Goal: Information Seeking & Learning: Check status

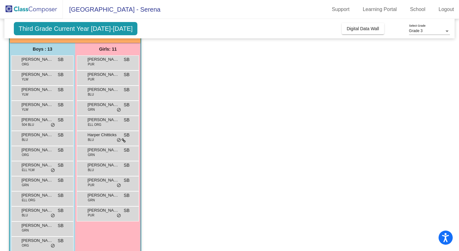
scroll to position [56, 0]
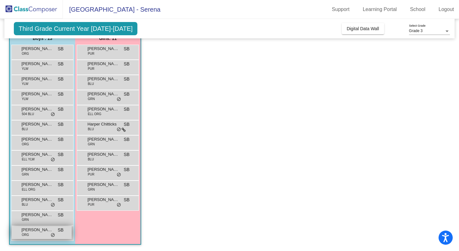
click at [43, 228] on span "[PERSON_NAME]" at bounding box center [36, 230] width 31 height 6
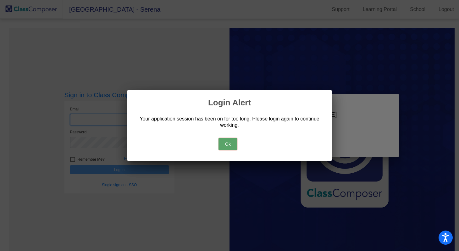
type input "[EMAIL_ADDRESS][DOMAIN_NAME]"
click at [226, 138] on button "Ok" at bounding box center [227, 144] width 19 height 13
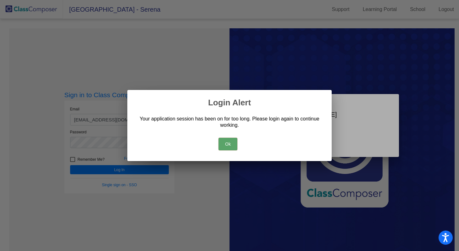
click at [231, 140] on button "Ok" at bounding box center [227, 144] width 19 height 13
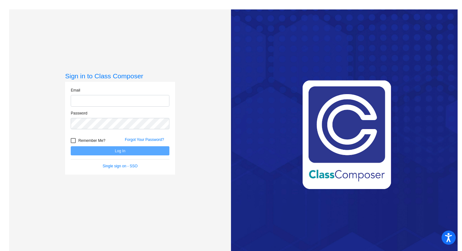
type input "[EMAIL_ADDRESS][DOMAIN_NAME]"
click at [95, 151] on button "Log In" at bounding box center [120, 150] width 99 height 9
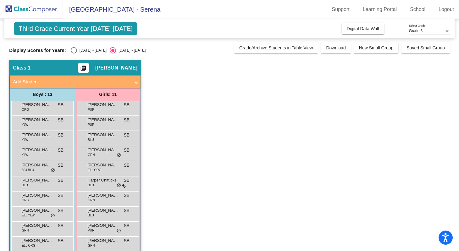
scroll to position [56, 0]
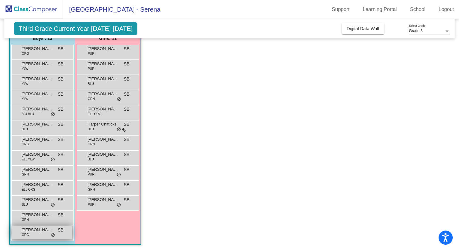
click at [37, 233] on div "[PERSON_NAME] ORG SB lock do_not_disturb_alt" at bounding box center [42, 232] width 60 height 13
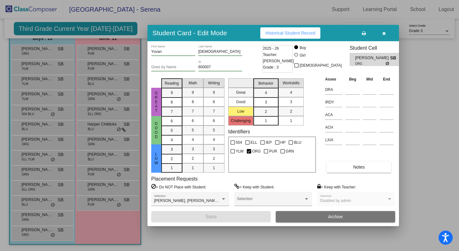
click at [273, 36] on button "Historical Student Record" at bounding box center [290, 32] width 60 height 11
click at [383, 33] on icon "button" at bounding box center [383, 33] width 3 height 4
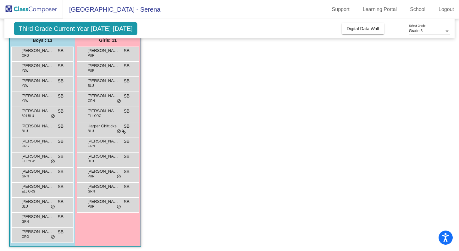
scroll to position [51, 0]
